Goal: Find specific page/section: Find specific page/section

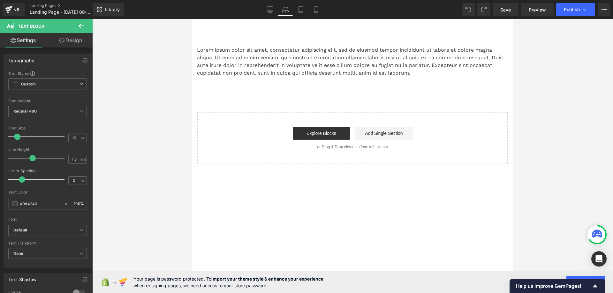
click at [80, 24] on icon at bounding box center [82, 26] width 8 height 8
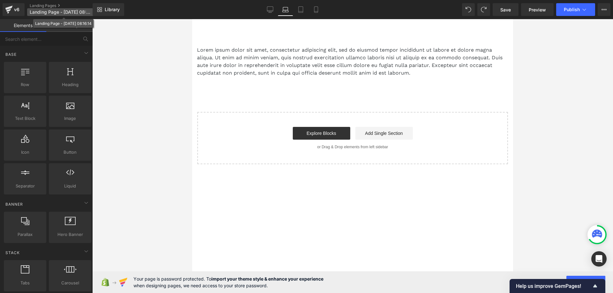
click at [47, 9] on p "Landing Page - [DATE] 08:16:14" at bounding box center [63, 12] width 73 height 8
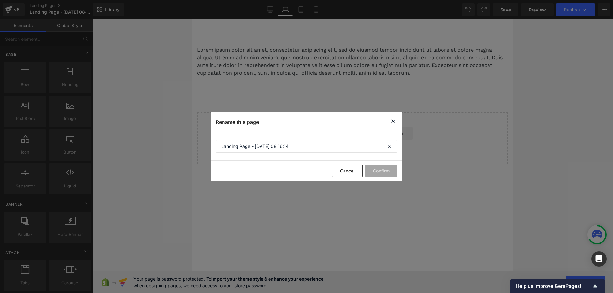
click at [396, 120] on icon at bounding box center [393, 121] width 8 height 8
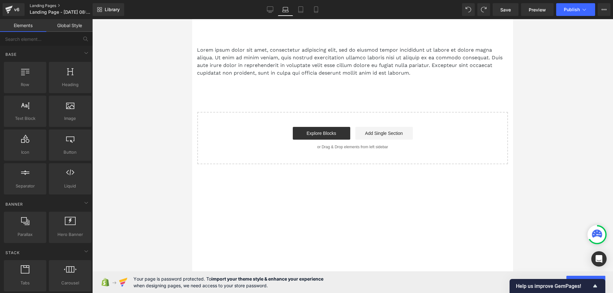
click at [47, 5] on link "Landing Pages" at bounding box center [66, 5] width 73 height 5
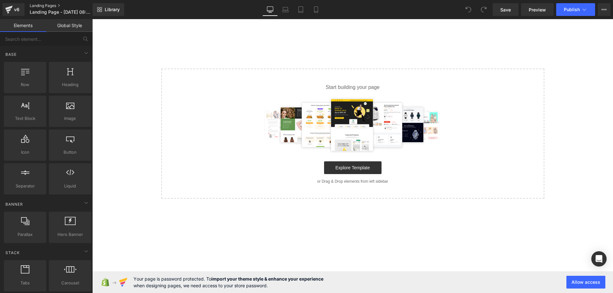
click at [43, 6] on link "Landing Pages" at bounding box center [66, 5] width 73 height 5
